Goal: Navigation & Orientation: Understand site structure

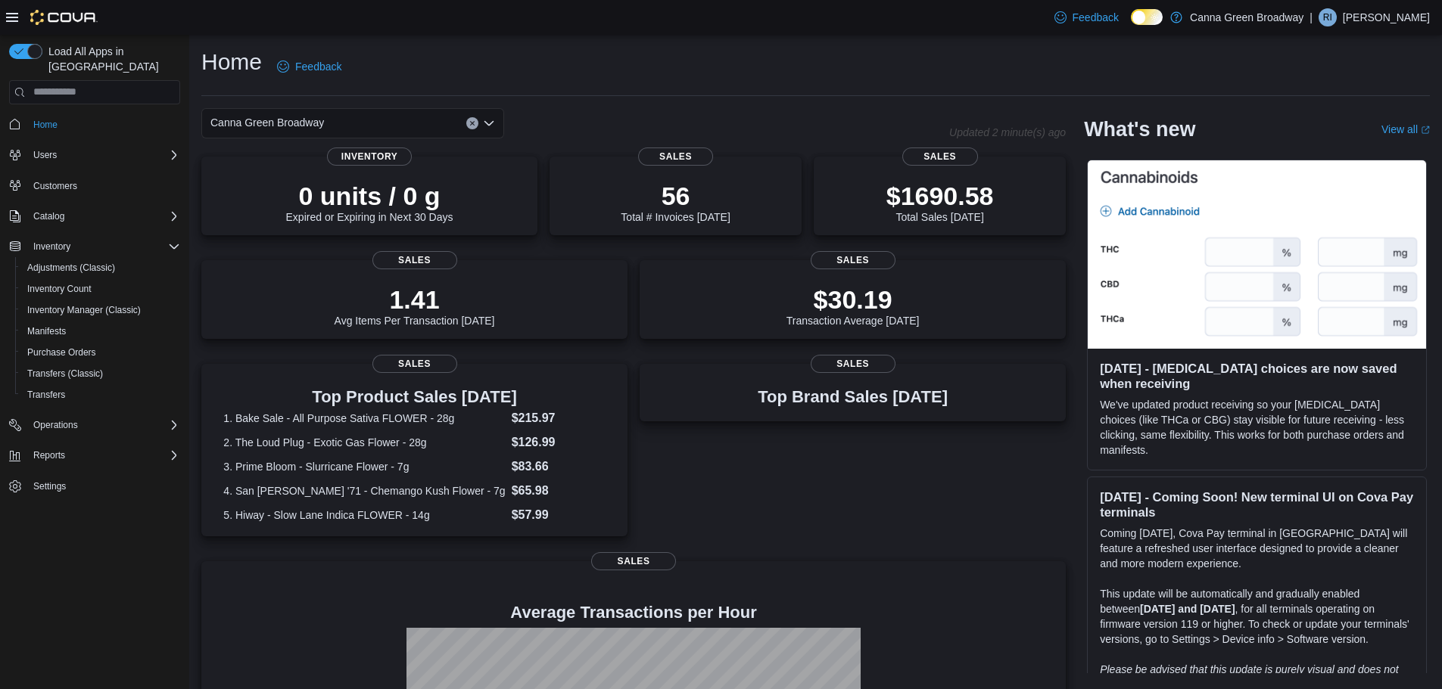
click at [670, 63] on div "Home Feedback" at bounding box center [815, 66] width 1228 height 39
